Goal: Information Seeking & Learning: Check status

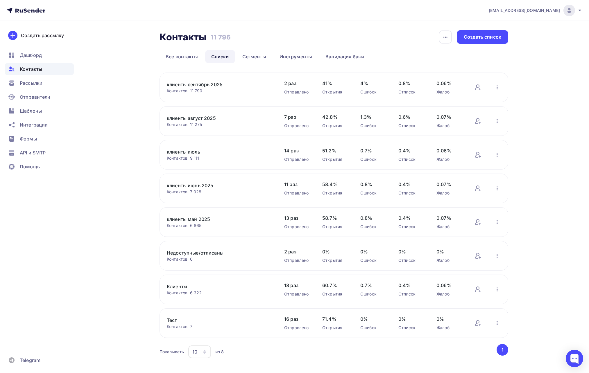
click at [542, 11] on span "rushevceo@gmail.com" at bounding box center [523, 11] width 71 height 6
click at [503, 53] on span "Выйти" at bounding box center [502, 53] width 15 height 7
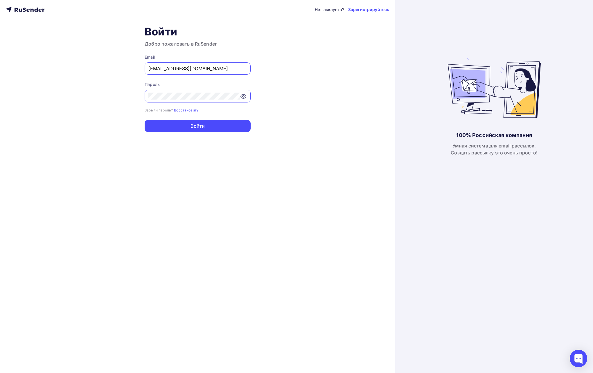
click at [150, 70] on input "[EMAIL_ADDRESS][DOMAIN_NAME]" at bounding box center [197, 68] width 98 height 7
paste input "m.parfenova@rusconcert"
type input "[PERSON_NAME][EMAIL_ADDRESS][DOMAIN_NAME]"
click at [165, 122] on button "Войти" at bounding box center [198, 126] width 106 height 12
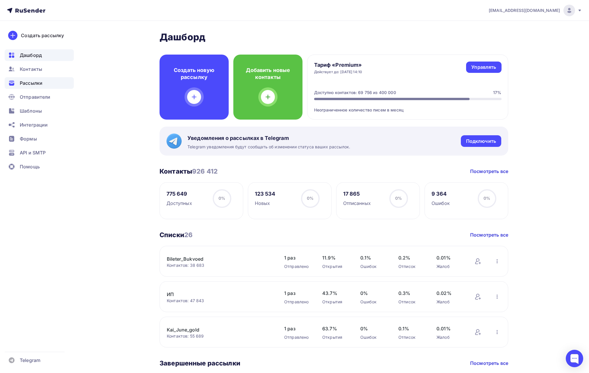
click at [26, 87] on div "Рассылки" at bounding box center [39, 83] width 69 height 12
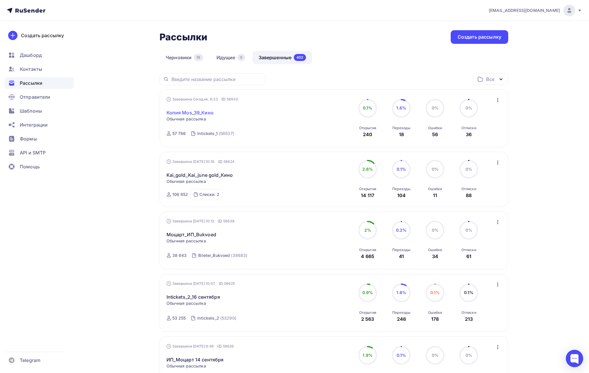
click at [210, 112] on link "Копия Mos_39_Кино" at bounding box center [189, 112] width 47 height 7
click at [218, 175] on link "Kai_gold_Kai_june gold_Кино" at bounding box center [199, 175] width 67 height 7
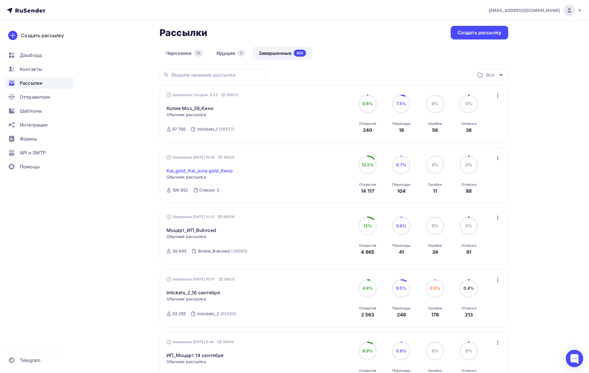
scroll to position [5, 0]
click at [213, 229] on link "Моцарт_ИП_Bukvoed" at bounding box center [191, 230] width 50 height 7
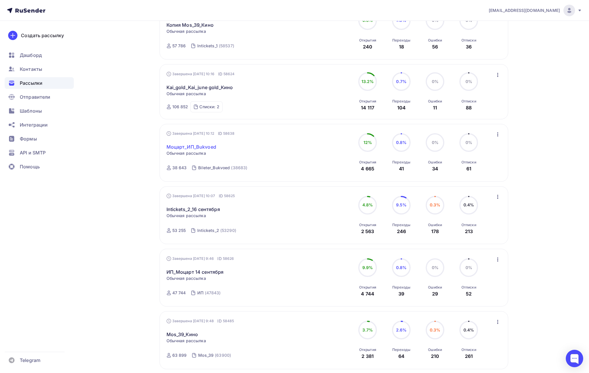
scroll to position [98, 0]
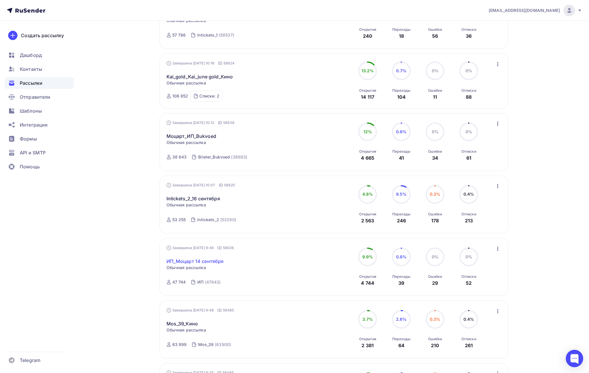
click at [208, 262] on link "ИП_Моцарт 14 сентября" at bounding box center [194, 261] width 57 height 7
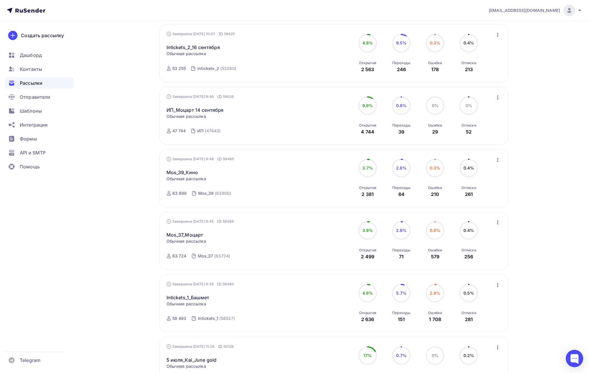
scroll to position [250, 0]
click at [188, 236] on link "Mos_37_Моцарт" at bounding box center [184, 234] width 37 height 7
click at [193, 172] on link "Mos_39_Кино" at bounding box center [182, 172] width 32 height 7
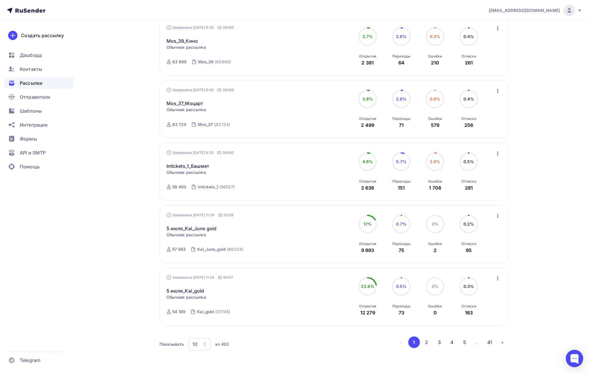
scroll to position [404, 0]
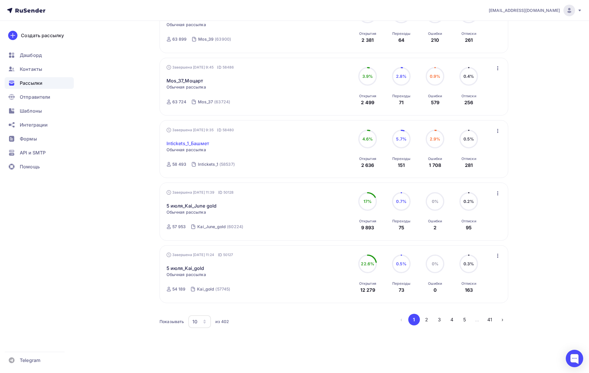
click at [196, 142] on link "Intickets_1_Башмет" at bounding box center [187, 143] width 43 height 7
click at [206, 206] on link "5 июля_Kai_June gold" at bounding box center [191, 205] width 50 height 7
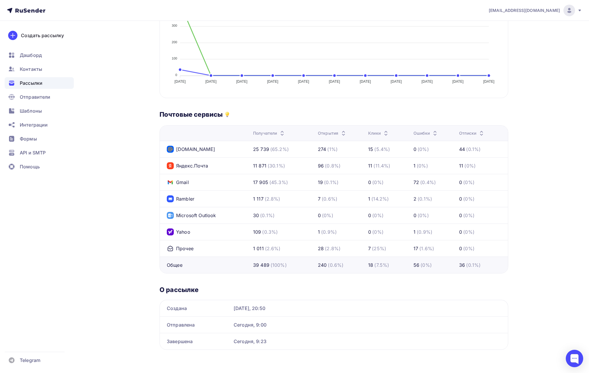
scroll to position [183, 0]
click at [512, 77] on div "Назад Копия Mos_39_Кино Копия Mos_39_Кино Завершена #58930 Завершена Сегодня, 9…" at bounding box center [294, 106] width 476 height 536
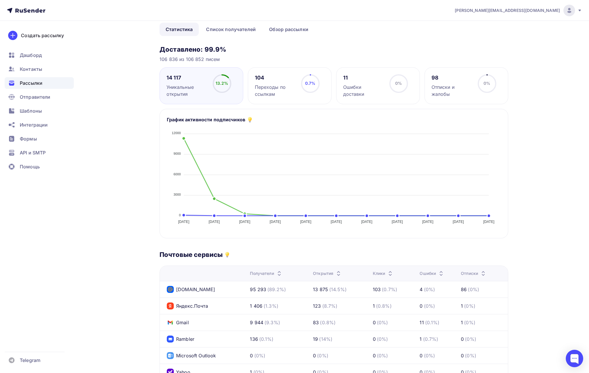
scroll to position [84, 0]
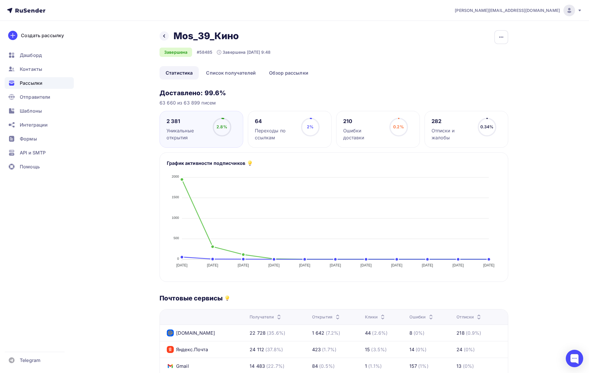
scroll to position [184, 0]
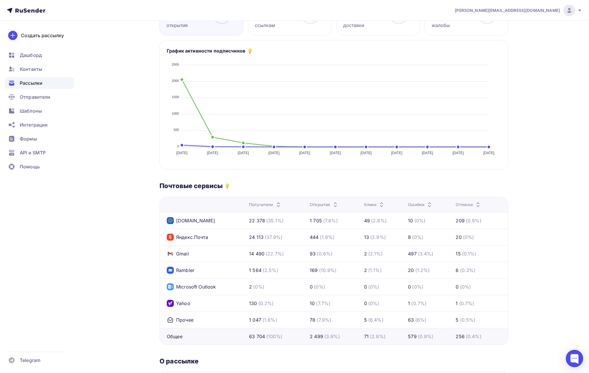
scroll to position [100, 0]
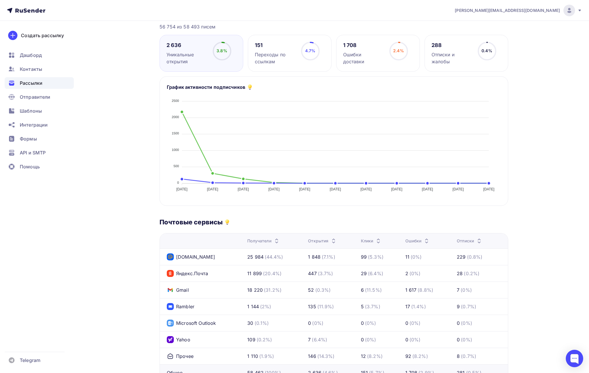
scroll to position [114, 0]
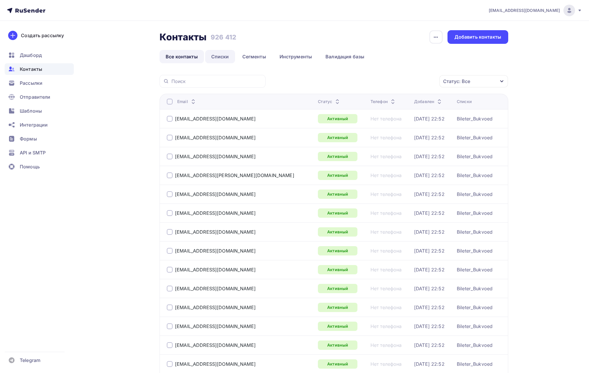
click at [229, 53] on link "Списки" at bounding box center [220, 56] width 30 height 13
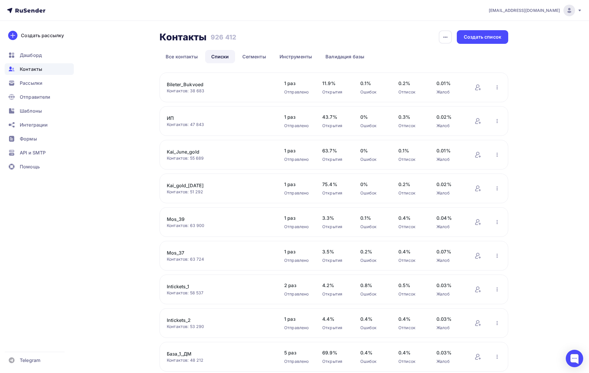
copy link "Bukvoed"
drag, startPoint x: 201, startPoint y: 86, endPoint x: 315, endPoint y: 31, distance: 126.3
click at [315, 31] on div "Контакты Контакты 926 412 926 412 История импорта Создать список Все контакты С…" at bounding box center [333, 228] width 348 height 397
click at [315, 31] on div "Контакты Контакты 926 412 926 412 История импорта Создать список" at bounding box center [333, 37] width 348 height 14
copy link "Bileter_Bukvoed"
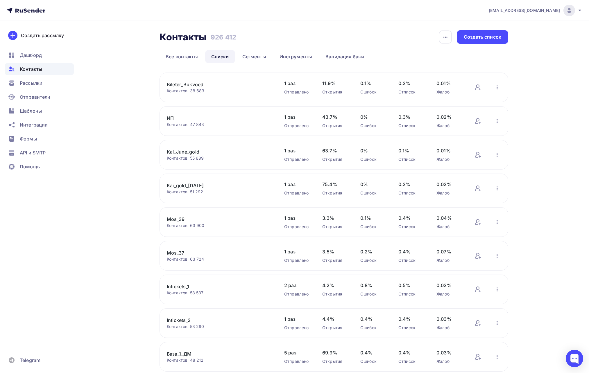
drag, startPoint x: 209, startPoint y: 83, endPoint x: 354, endPoint y: 28, distance: 155.0
click at [354, 28] on div "Контакты Контакты 926 412 926 412 История импорта Создать список Все контакты С…" at bounding box center [294, 235] width 476 height 429
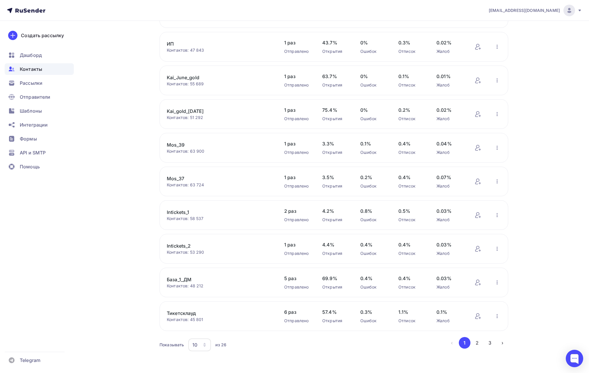
scroll to position [77, 0]
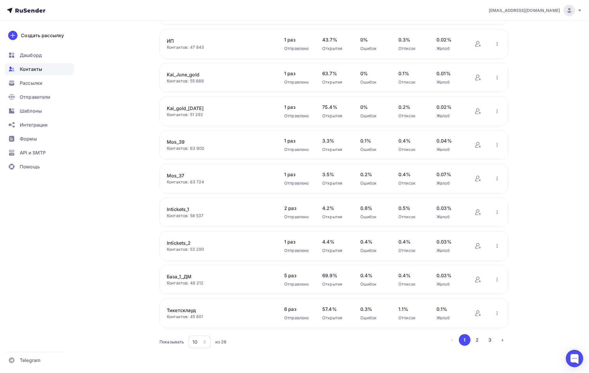
click at [547, 46] on div "m.parfenova@rusconcert.net Аккаунт Тарифы Выйти Создать рассылку Дашборд Контак…" at bounding box center [294, 148] width 589 height 450
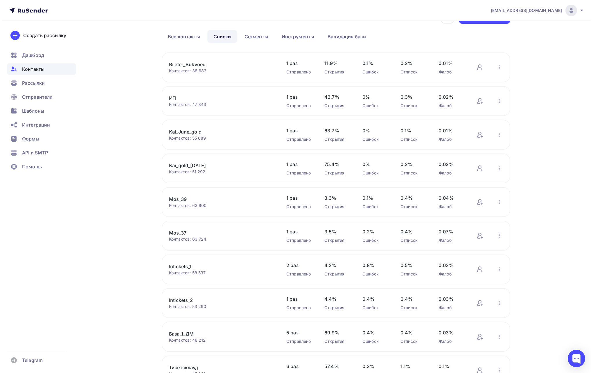
scroll to position [0, 0]
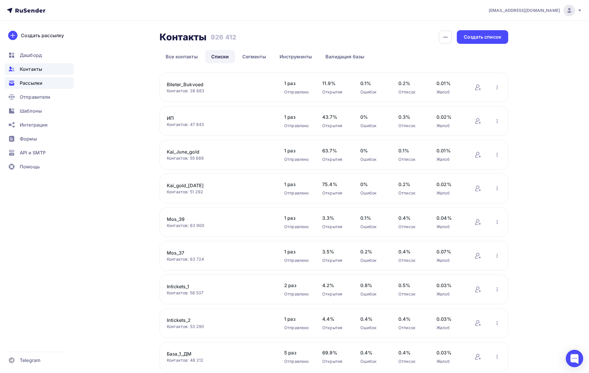
click at [33, 79] on div "Рассылки" at bounding box center [39, 83] width 69 height 12
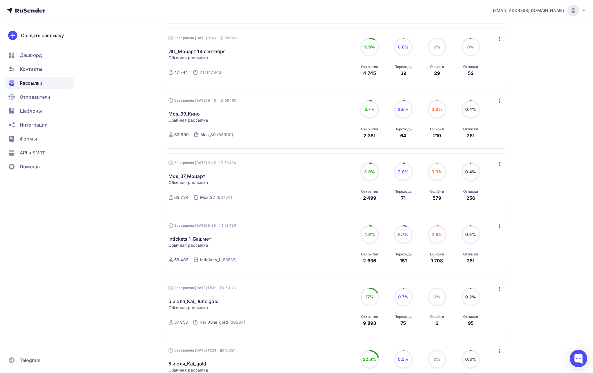
scroll to position [308, 0]
click at [203, 238] on link "Intickets_1_Башмет" at bounding box center [189, 239] width 43 height 7
click at [196, 174] on link "Mos_37_Моцарт" at bounding box center [186, 176] width 37 height 7
click at [191, 115] on link "Mos_39_Кино" at bounding box center [184, 114] width 32 height 7
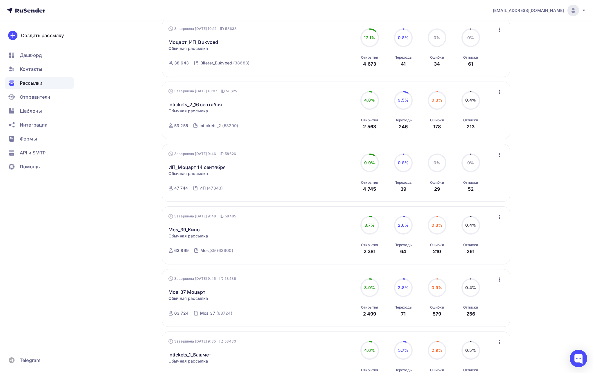
scroll to position [180, 0]
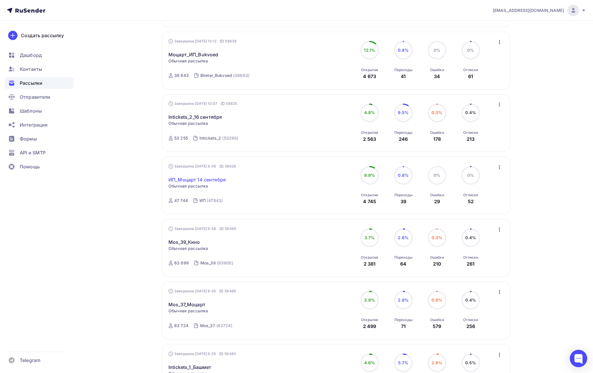
click at [214, 179] on link "ИП_Моцарт 14 сентября" at bounding box center [196, 179] width 57 height 7
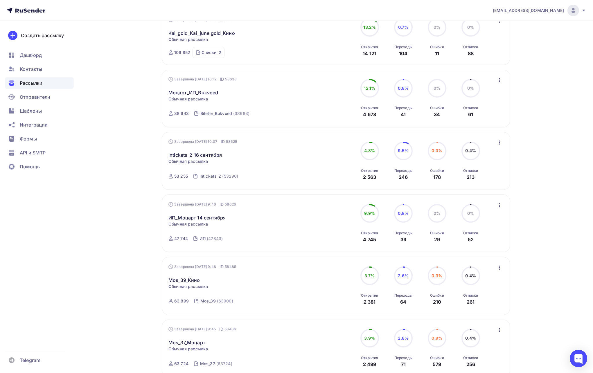
scroll to position [134, 0]
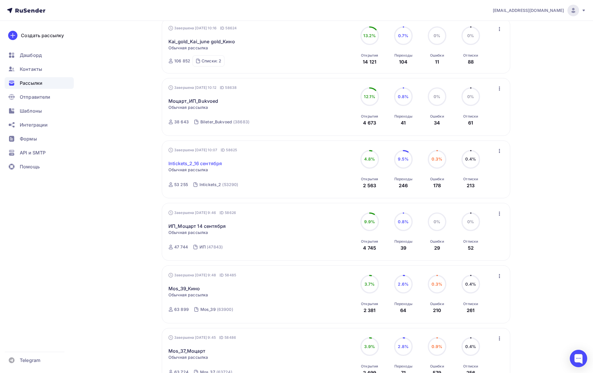
click at [208, 164] on link "Intickets_2_16 сентября" at bounding box center [194, 163] width 53 height 7
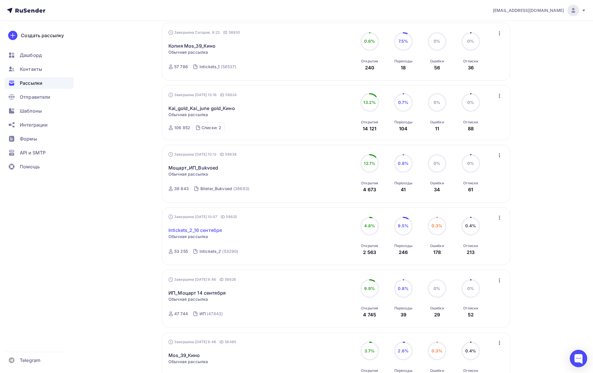
scroll to position [60, 0]
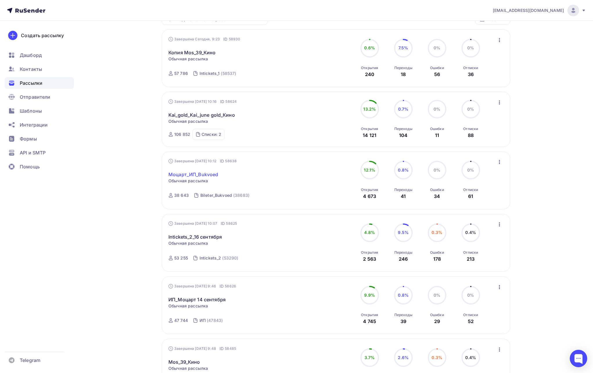
click at [204, 174] on link "Моцарт_ИП_Bukvoed" at bounding box center [193, 174] width 50 height 7
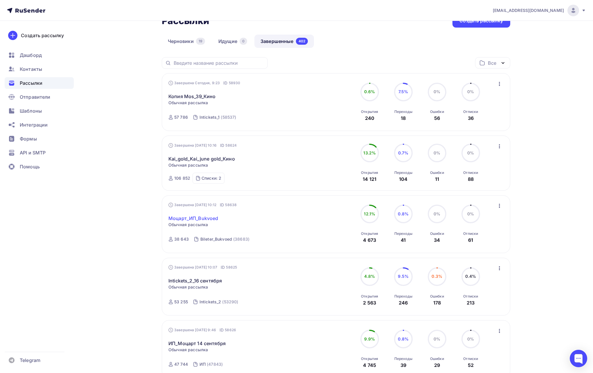
scroll to position [16, 0]
click at [209, 161] on link "Kai_gold_Kai_june gold_Кино" at bounding box center [201, 159] width 67 height 7
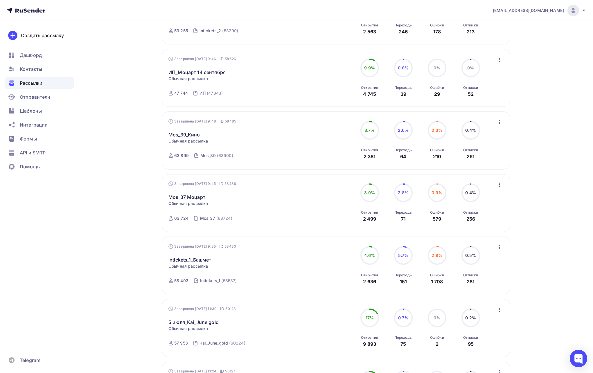
scroll to position [242, 0]
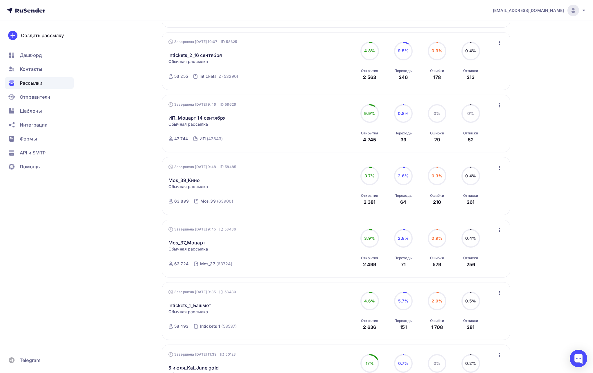
click at [548, 13] on span "[EMAIL_ADDRESS][DOMAIN_NAME]" at bounding box center [528, 11] width 71 height 6
click at [505, 54] on span "Выйти" at bounding box center [506, 53] width 15 height 7
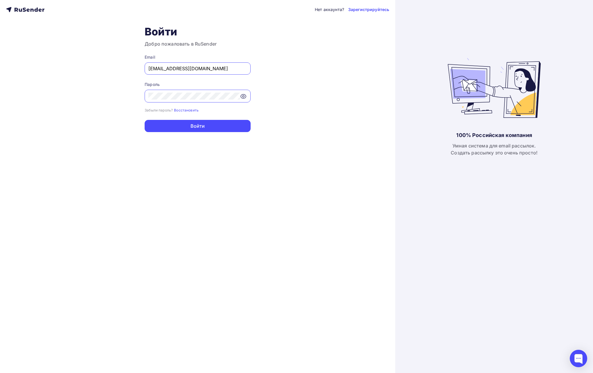
click at [123, 33] on div "Нет аккаунта? Зарегистрируйтесь Войти Добро пожаловать в RuSender Email a.shevt…" at bounding box center [197, 186] width 395 height 373
click at [173, 71] on input "a.shevtsov+rusender@ucoz-team.net" at bounding box center [197, 68] width 98 height 7
paste input "ntonlarichev@gmail.com"
type input "antonlarichev@gmail.com"
click at [158, 125] on button "Войти" at bounding box center [198, 126] width 106 height 12
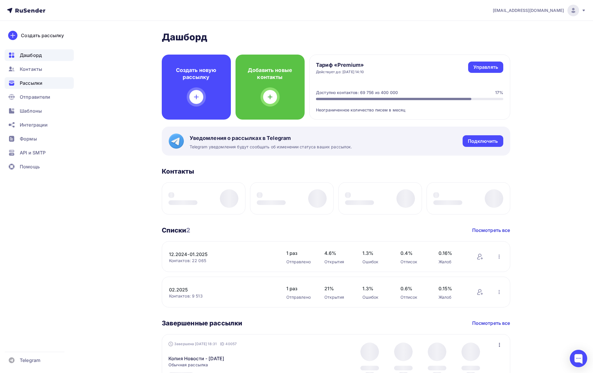
click at [43, 82] on div "Рассылки" at bounding box center [39, 83] width 69 height 12
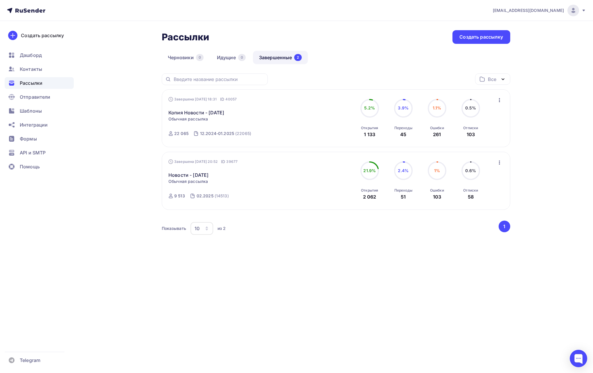
click at [532, 10] on span "antonlarichev@gmail.com" at bounding box center [528, 11] width 71 height 6
click at [509, 50] on span "Выйти" at bounding box center [506, 53] width 15 height 7
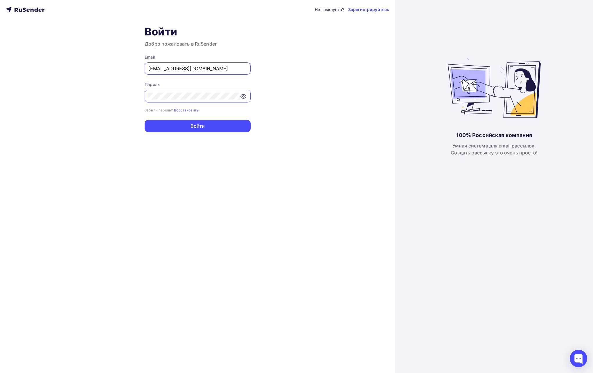
click at [225, 67] on input "a.shevtsov+rusender@ucoz-team.net" at bounding box center [197, 68] width 98 height 7
paste input "[EMAIL_ADDRESS][DOMAIN_NAME]"
type input "[EMAIL_ADDRESS][DOMAIN_NAME]"
click at [178, 124] on button "Войти" at bounding box center [198, 126] width 106 height 12
click at [128, 129] on div "Нет аккаунта? Зарегистрируйтесь Войти Добро пожаловать в RuSender Email sale@pn…" at bounding box center [197, 186] width 395 height 373
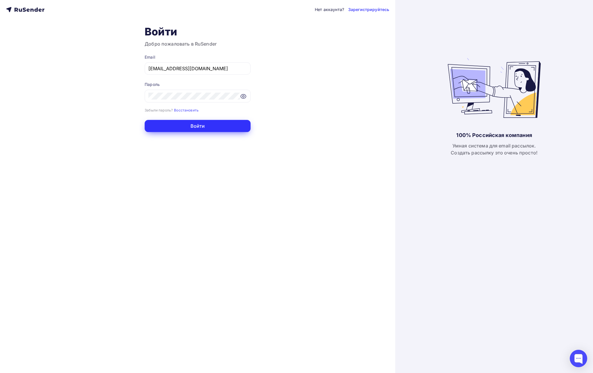
click at [167, 130] on button "Войти" at bounding box center [198, 126] width 106 height 12
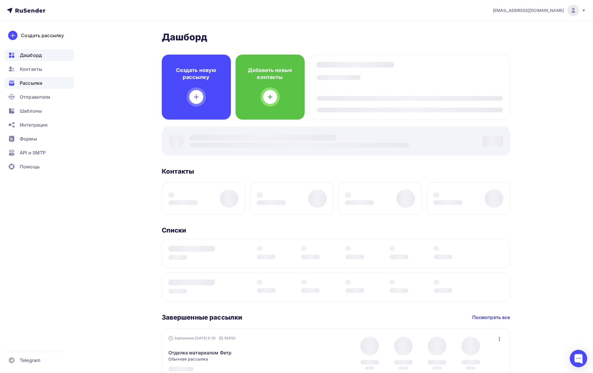
click at [27, 82] on span "Рассылки" at bounding box center [31, 83] width 23 height 7
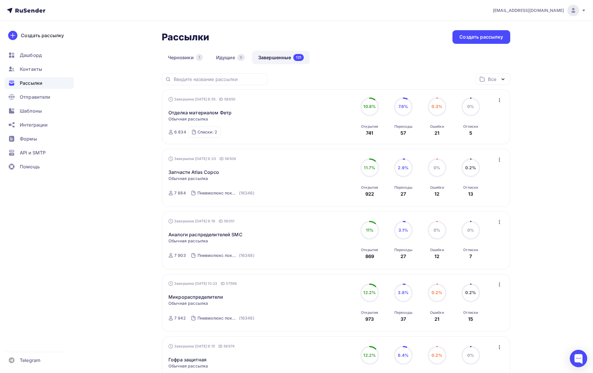
click at [554, 11] on span "sale@pnevmolux.com" at bounding box center [528, 11] width 71 height 6
click at [521, 53] on link "Выйти" at bounding box center [534, 53] width 98 height 12
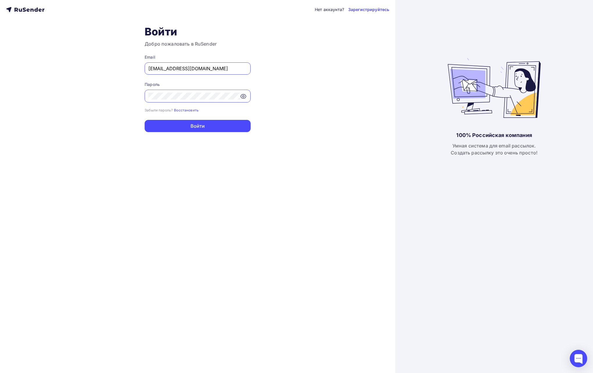
click at [225, 67] on input "a.shevtsov+rusender@ucoz-team.net" at bounding box center [197, 68] width 98 height 7
paste input "rusinov.m.a@mail.ru"
type input "rusinov.m.a@mail.ru"
click at [158, 122] on button "Войти" at bounding box center [198, 126] width 106 height 12
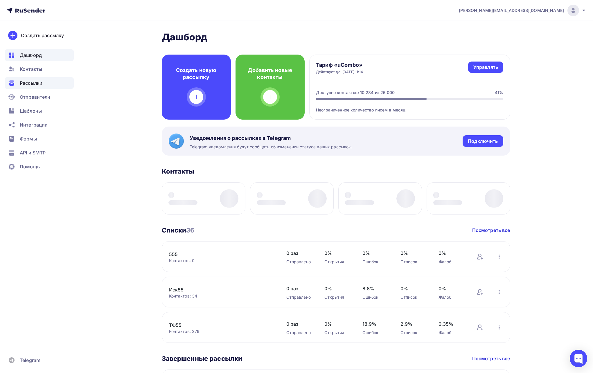
click at [42, 85] on span "Рассылки" at bounding box center [31, 83] width 23 height 7
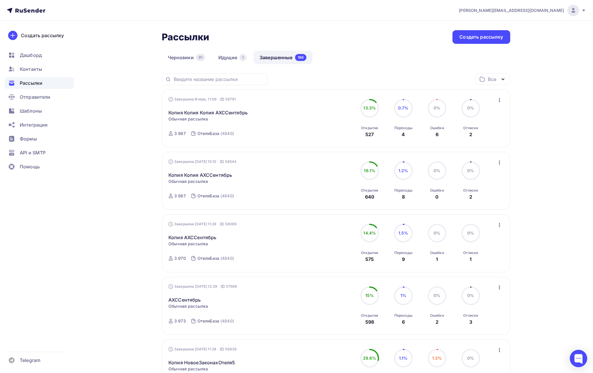
click at [544, 10] on span "rusinov.m.a@mail.ru" at bounding box center [511, 11] width 105 height 6
click at [511, 53] on span "Выйти" at bounding box center [506, 53] width 15 height 7
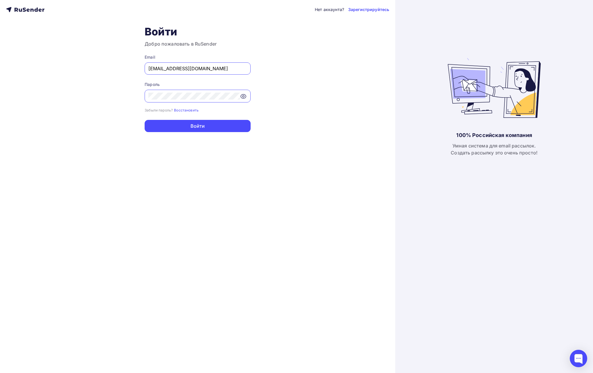
click at [239, 64] on div "[EMAIL_ADDRESS][DOMAIN_NAME]" at bounding box center [198, 68] width 106 height 12
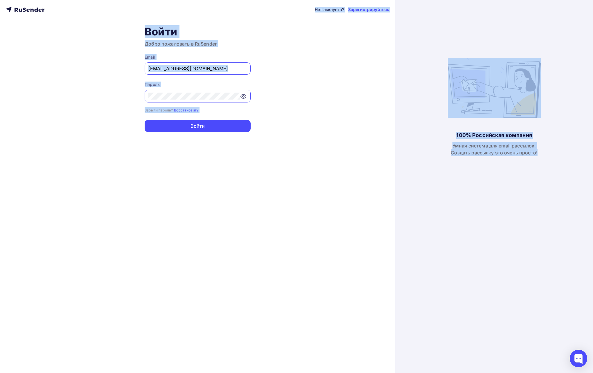
click at [233, 67] on input "[EMAIL_ADDRESS][DOMAIN_NAME]" at bounding box center [197, 68] width 98 height 7
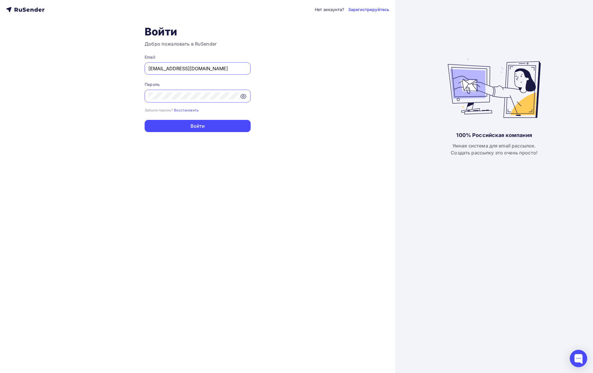
paste input "it@goldident.ru"
type input "it@goldident.ru"
click at [157, 122] on button "Войти" at bounding box center [198, 126] width 106 height 12
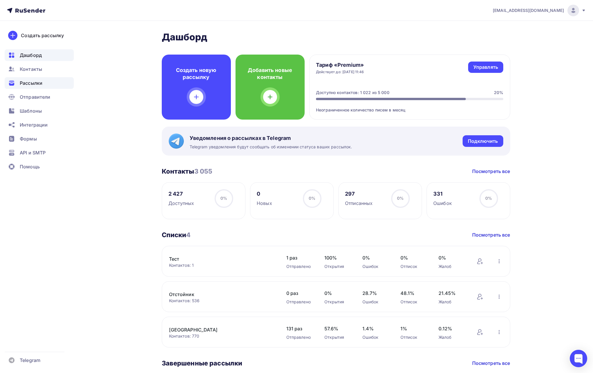
click at [39, 81] on span "Рассылки" at bounding box center [31, 83] width 23 height 7
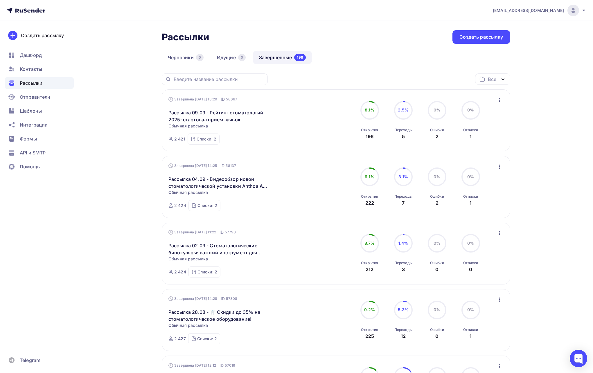
click at [547, 11] on span "it@goldident.ru" at bounding box center [528, 11] width 71 height 6
click at [508, 52] on span "Выйти" at bounding box center [506, 53] width 15 height 7
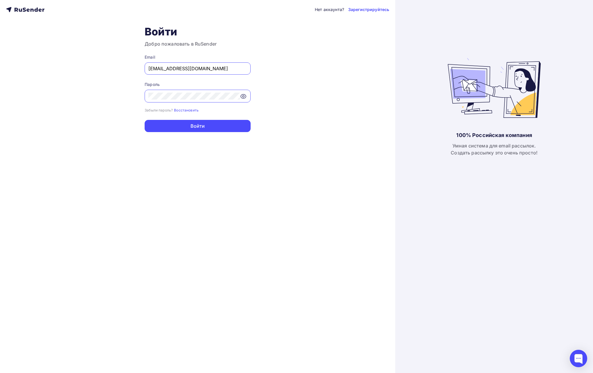
click at [213, 71] on input "a.shevtsov+rusender@ucoz-team.net" at bounding box center [197, 68] width 98 height 7
paste input "it@fordent.ru"
type input "it@fordent.ru"
click at [183, 100] on div at bounding box center [198, 96] width 106 height 13
click at [154, 121] on button "Войти" at bounding box center [198, 126] width 106 height 12
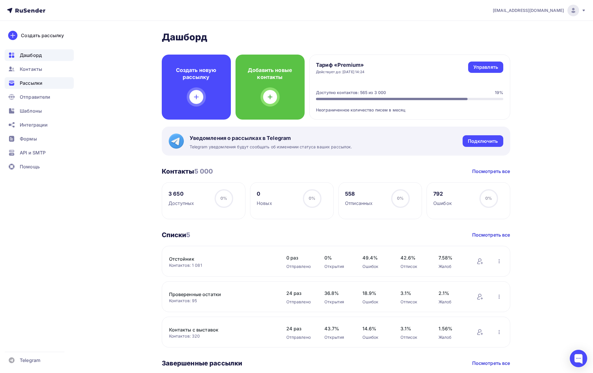
click at [49, 84] on div "Рассылки" at bounding box center [39, 83] width 69 height 12
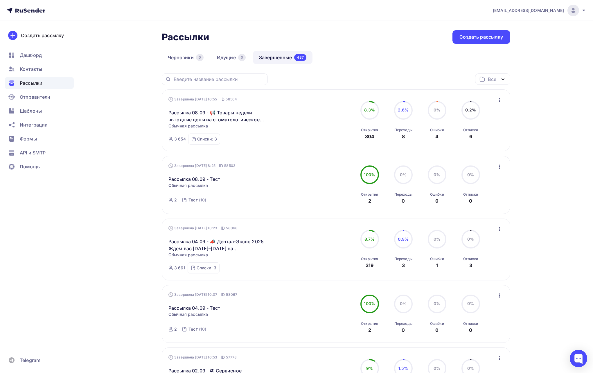
click at [544, 8] on span "it@fordent.ru" at bounding box center [528, 11] width 71 height 6
click at [525, 54] on link "Выйти" at bounding box center [534, 53] width 98 height 12
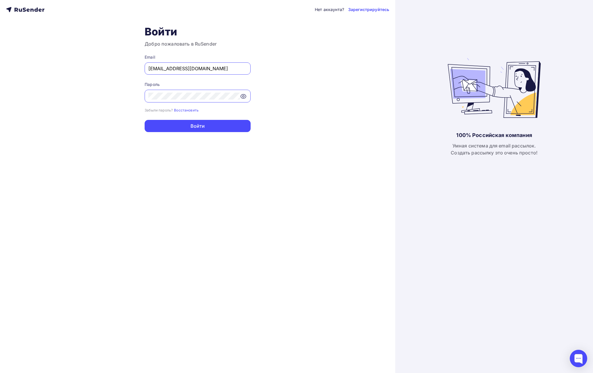
click at [231, 76] on form "Email a.shevtsov+rusender@ucoz-team.net Пароль Забыли пароль? Восстановить Забы…" at bounding box center [198, 93] width 106 height 78
click at [229, 69] on input "a.shevtsov+rusender@ucoz-team.net" at bounding box center [197, 68] width 98 height 7
paste input "m.parfenova@rusconcert"
type input "[PERSON_NAME][EMAIL_ADDRESS][DOMAIN_NAME]"
click at [165, 123] on button "Войти" at bounding box center [198, 126] width 106 height 12
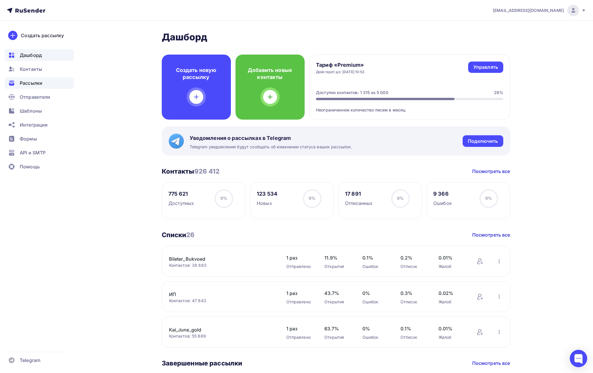
click at [38, 87] on div "Рассылки" at bounding box center [39, 83] width 69 height 12
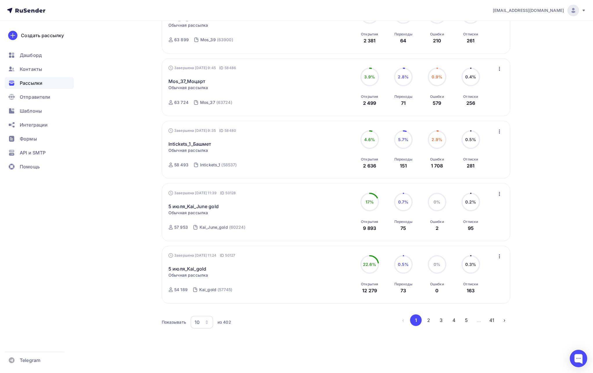
scroll to position [404, 0]
click at [432, 318] on button "2" at bounding box center [429, 320] width 12 height 12
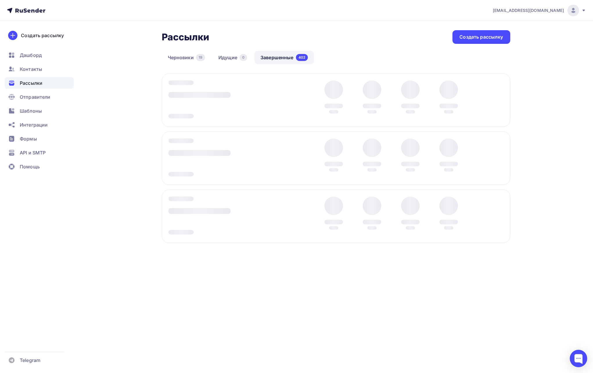
scroll to position [0, 0]
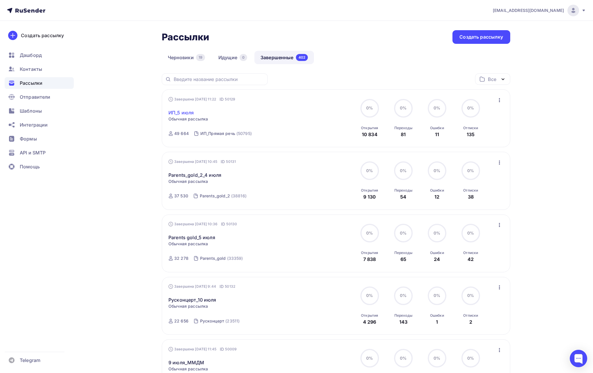
click at [183, 111] on link "ИП_5 июля" at bounding box center [180, 112] width 25 height 7
click at [196, 178] on link "Parents_gold_2_4 июля" at bounding box center [194, 175] width 53 height 7
click at [198, 239] on link "Parents gold_5 июля" at bounding box center [191, 237] width 47 height 7
click at [197, 298] on link "Русконцерт_10 июля" at bounding box center [192, 299] width 48 height 7
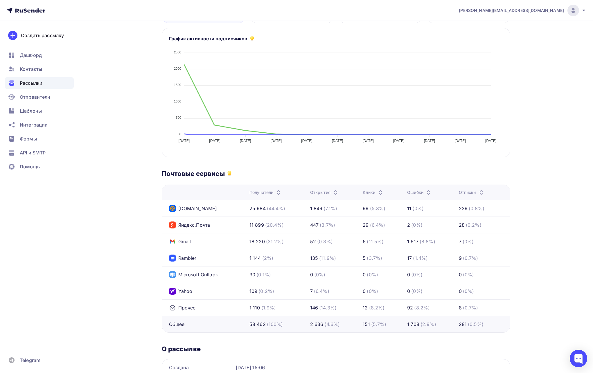
scroll to position [124, 0]
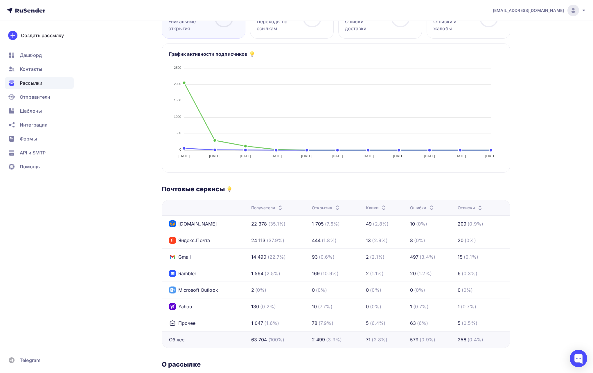
scroll to position [141, 0]
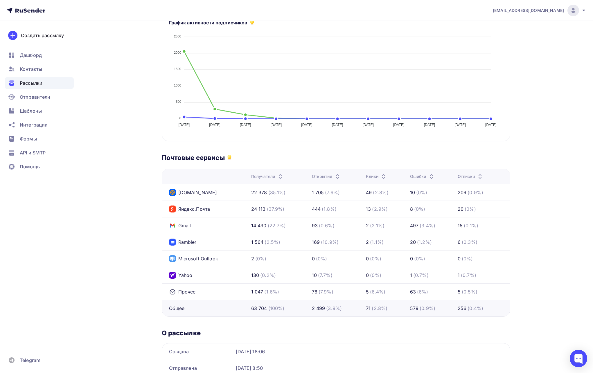
click at [118, 41] on div "Назад Mos_37_Моцарт Mos_37_Моцарт Завершена #58486 Завершена [DATE] 9:45 Копиро…" at bounding box center [297, 148] width 476 height 536
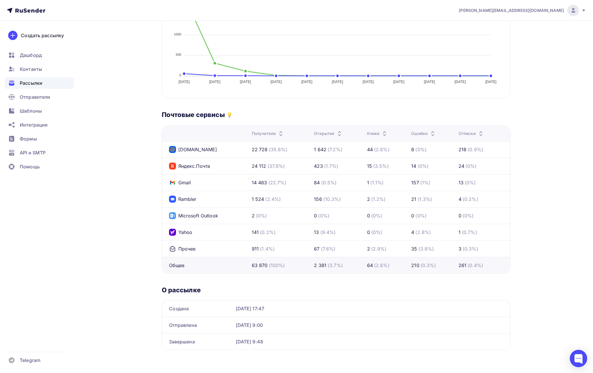
scroll to position [184, 0]
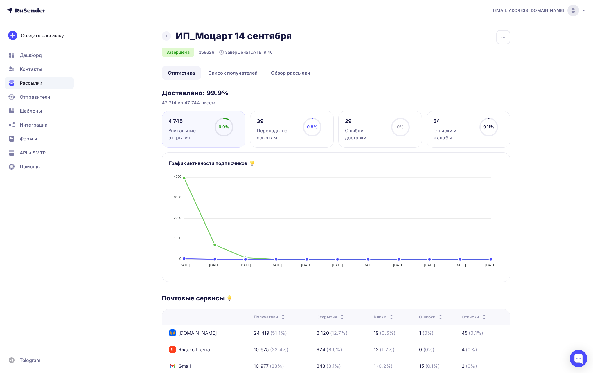
click at [143, 30] on div "Назад ИП_Моцарт [DATE] ИП_Моцарт [DATE] Завершена #58626 Завершена [DATE] 9:46 …" at bounding box center [297, 289] width 476 height 536
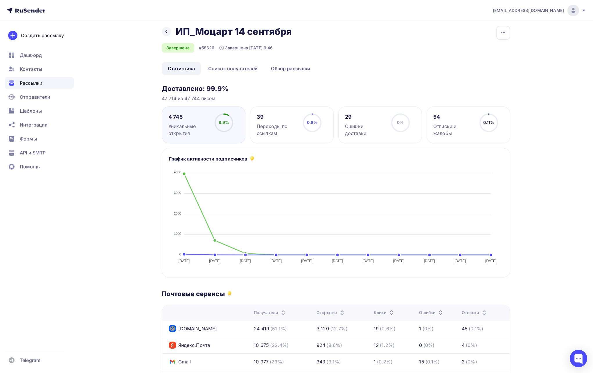
scroll to position [5, 0]
click at [388, 37] on div "Назад ИП_Моцарт 14 сентября ИП_Моцарт 14 сентября Завершена #58626 Завершена 09…" at bounding box center [336, 44] width 348 height 36
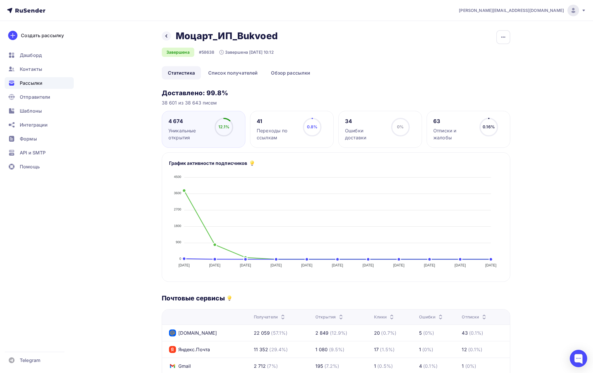
click at [211, 51] on div "#58638" at bounding box center [207, 52] width 16 height 6
copy div "58638"
click at [213, 51] on div "#58624" at bounding box center [207, 52] width 16 height 6
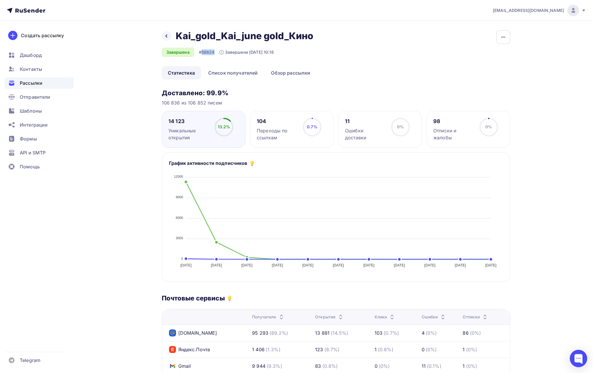
copy div "58624"
click at [349, 64] on div "Назад Kai_gold_Kai_june gold_Кино Kai_gold_Kai_june gold_Кино Завершена #58624 …" at bounding box center [336, 48] width 348 height 36
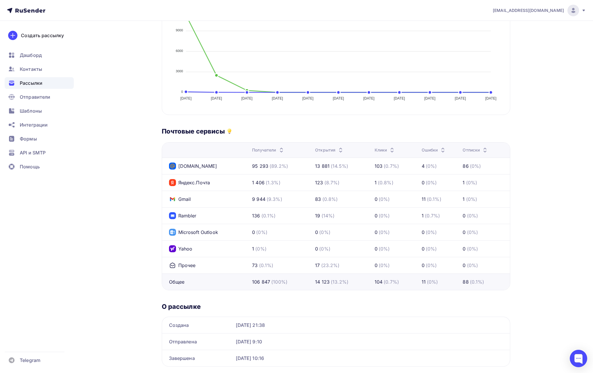
scroll to position [184, 0]
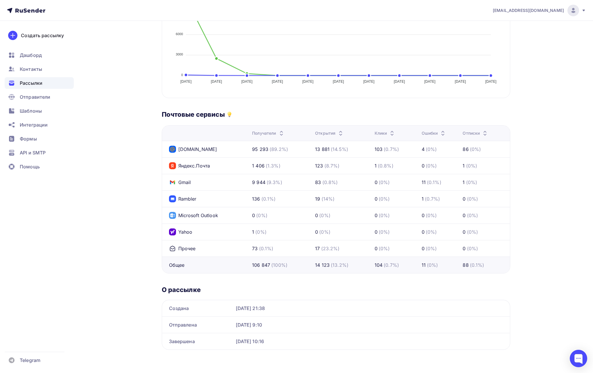
click at [531, 7] on div "[EMAIL_ADDRESS][DOMAIN_NAME]" at bounding box center [539, 11] width 93 height 12
click at [505, 49] on link "Выйти" at bounding box center [534, 53] width 98 height 12
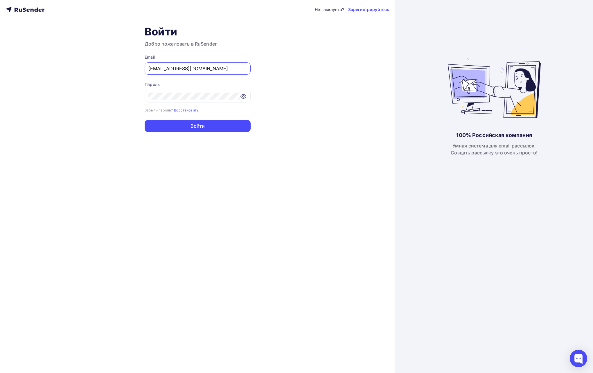
click at [236, 74] on div "[EMAIL_ADDRESS][DOMAIN_NAME]" at bounding box center [198, 68] width 106 height 12
click at [235, 70] on input "[EMAIL_ADDRESS][DOMAIN_NAME]" at bounding box center [197, 68] width 98 height 7
paste input "[EMAIL_ADDRESS][DOMAIN_NAME]"
type input "[EMAIL_ADDRESS][DOMAIN_NAME]"
click at [114, 93] on div "Нет аккаунта? Зарегистрируйтесь Войти Добро пожаловать в RuSender Email [EMAIL_…" at bounding box center [197, 186] width 395 height 373
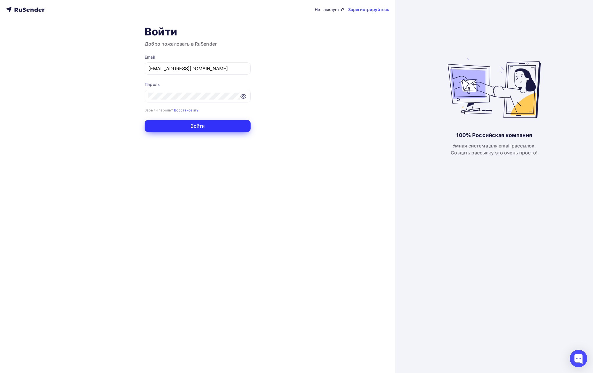
click at [187, 128] on button "Войти" at bounding box center [198, 126] width 106 height 12
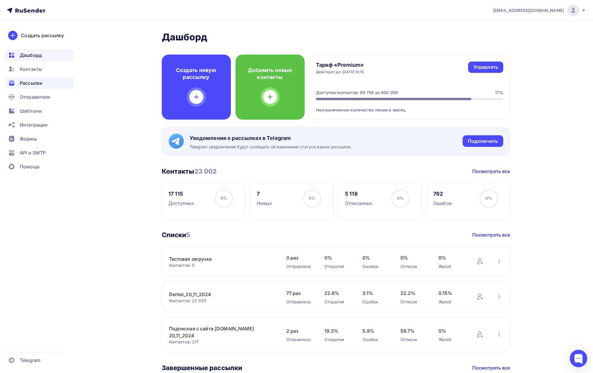
click at [30, 85] on span "Рассылки" at bounding box center [31, 83] width 23 height 7
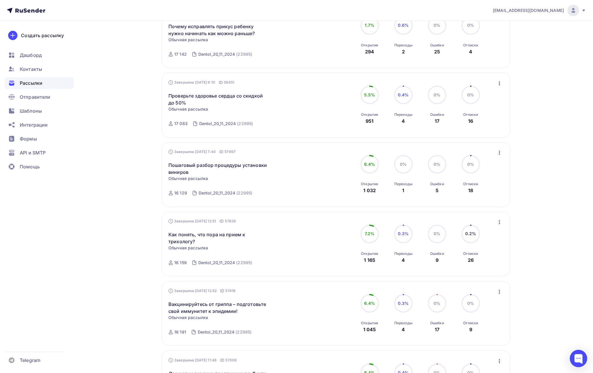
scroll to position [90, 0]
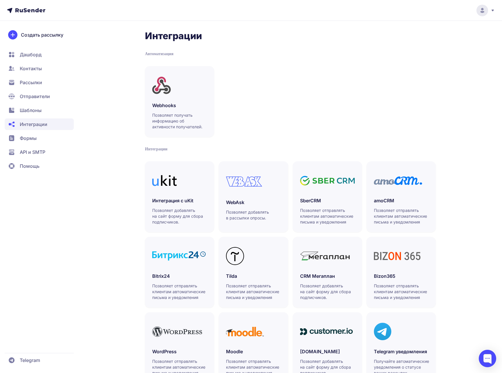
scroll to position [26, 0]
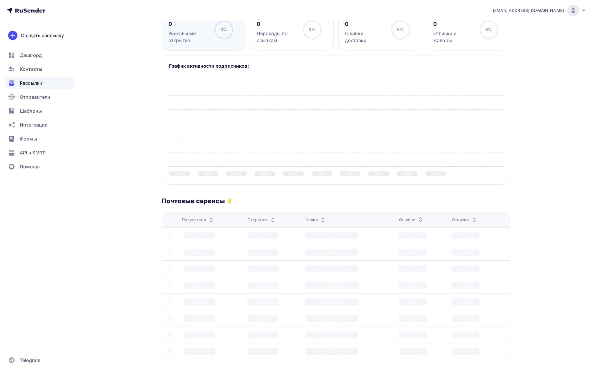
scroll to position [121, 0]
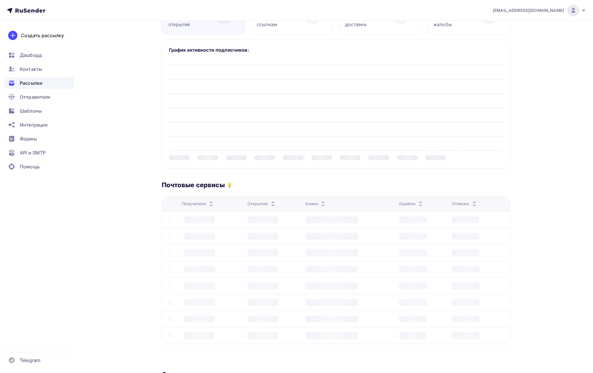
scroll to position [184, 0]
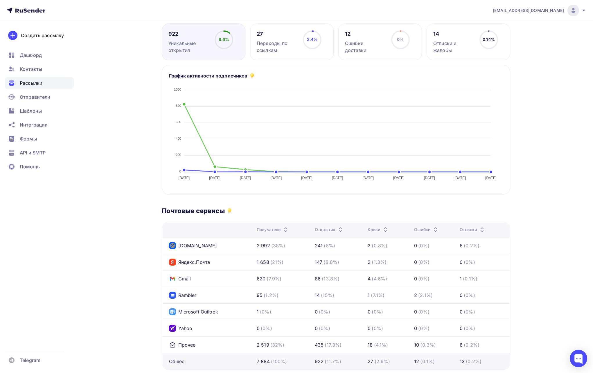
scroll to position [184, 0]
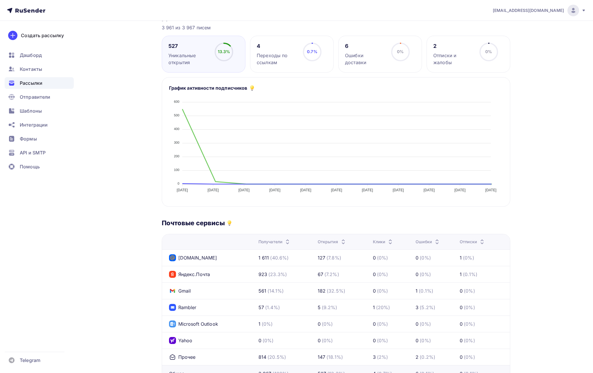
scroll to position [84, 0]
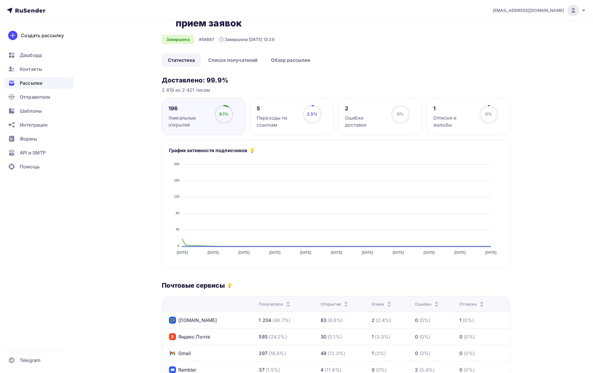
scroll to position [116, 0]
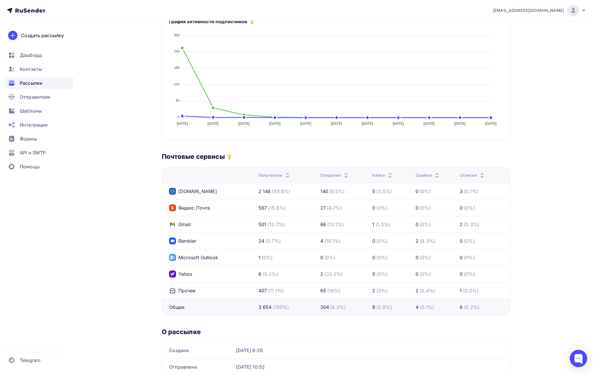
scroll to position [175, 0]
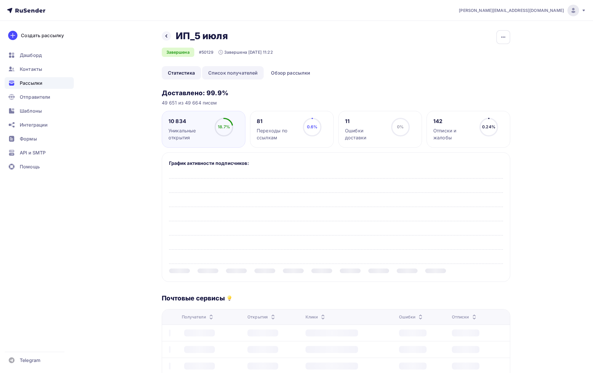
click at [240, 75] on link "Список получателей" at bounding box center [233, 72] width 62 height 13
click at [175, 79] on link "Статистика" at bounding box center [181, 72] width 39 height 13
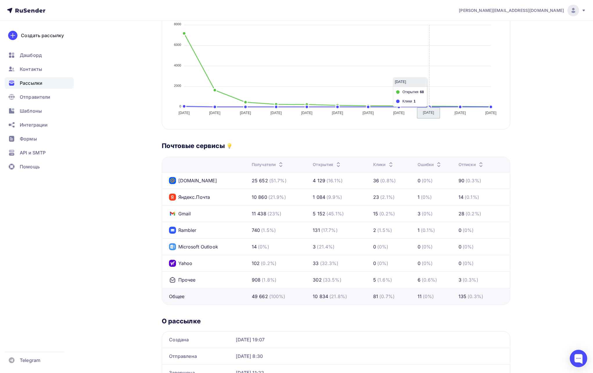
scroll to position [160, 0]
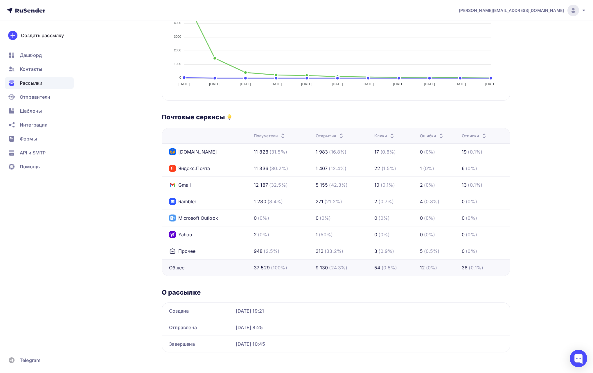
scroll to position [184, 0]
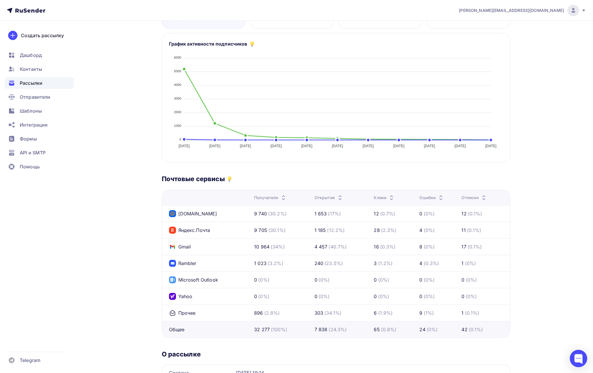
scroll to position [120, 0]
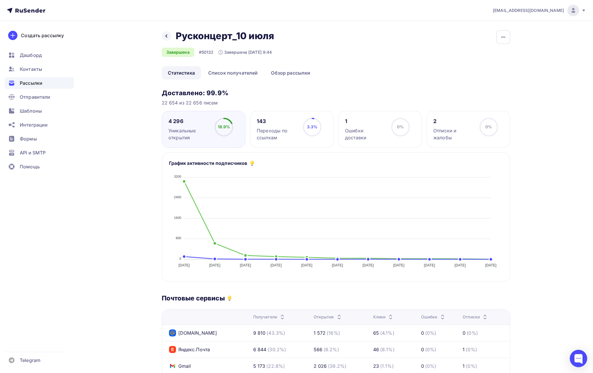
click at [47, 87] on div "Рассылки" at bounding box center [39, 83] width 69 height 12
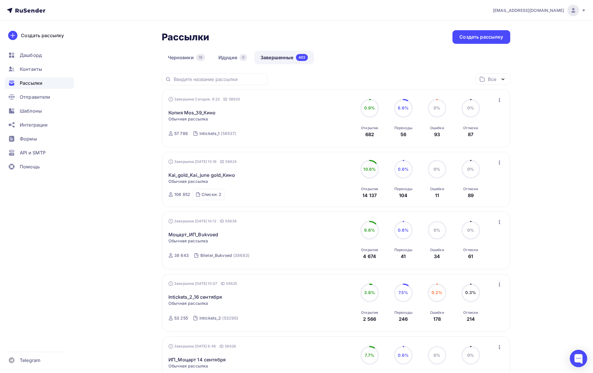
click at [363, 57] on div "Черновики 19 Идущие 0 Завершенные 402" at bounding box center [336, 62] width 348 height 23
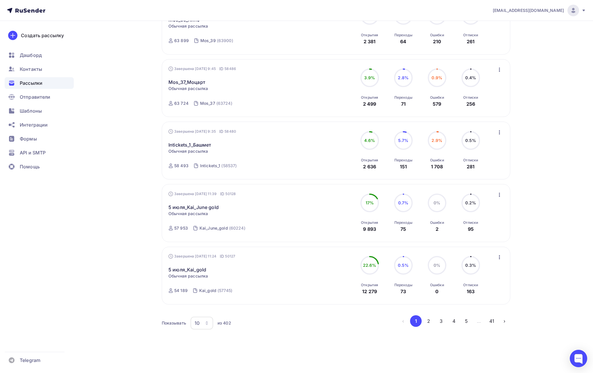
scroll to position [404, 0]
click at [428, 320] on button "2" at bounding box center [429, 320] width 12 height 12
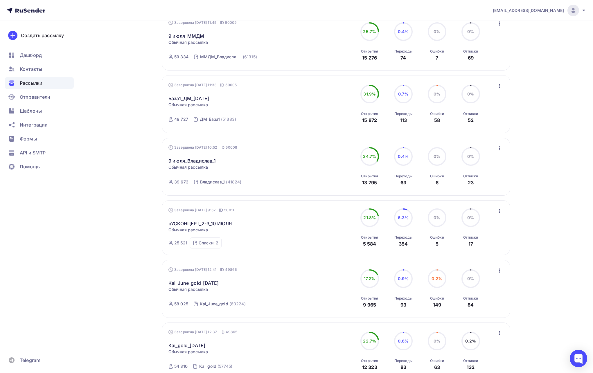
scroll to position [370, 0]
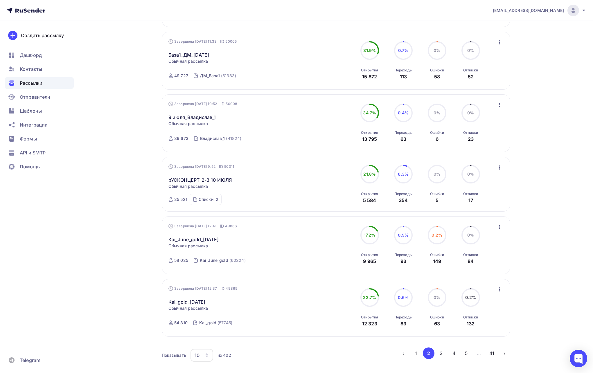
click at [418, 351] on button "1" at bounding box center [416, 354] width 12 height 12
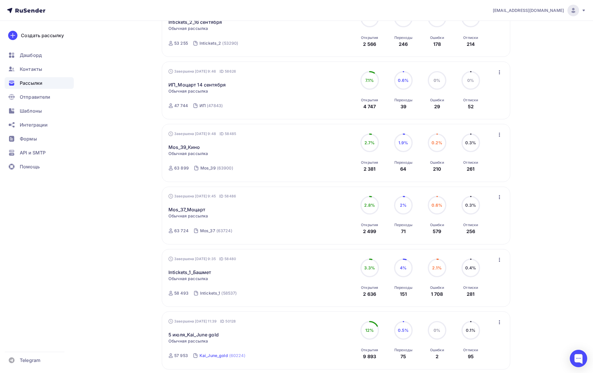
scroll to position [384, 0]
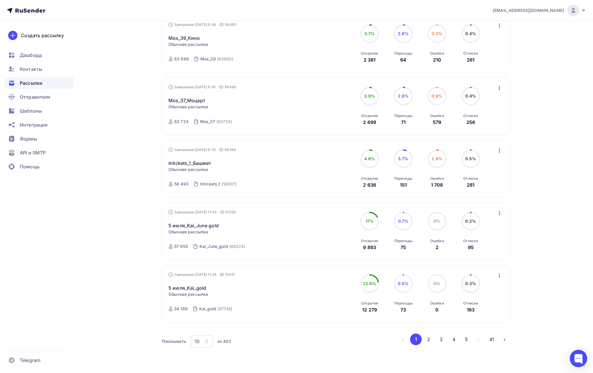
click at [204, 337] on div "10" at bounding box center [202, 341] width 23 height 13
click at [205, 323] on div "100" at bounding box center [225, 323] width 56 height 7
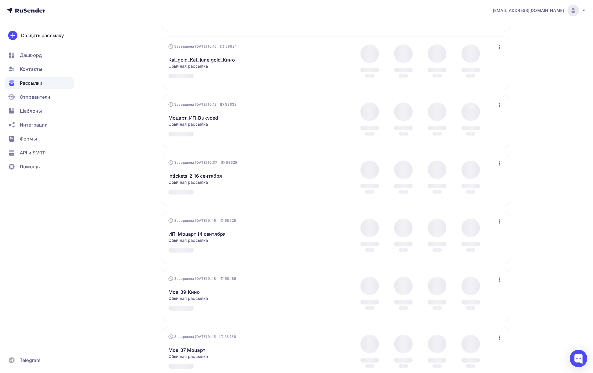
scroll to position [0, 0]
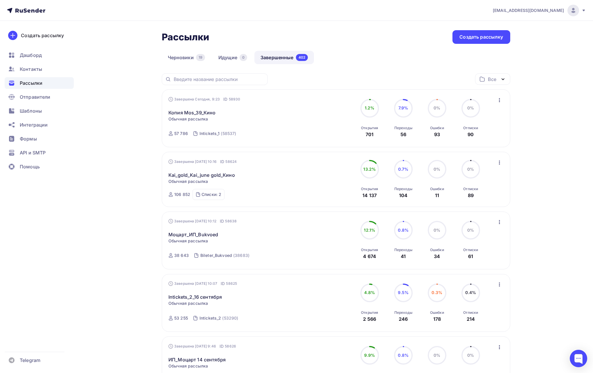
click at [529, 13] on div "[PERSON_NAME][EMAIL_ADDRESS][DOMAIN_NAME]" at bounding box center [539, 11] width 93 height 12
click at [513, 51] on span "Выйти" at bounding box center [506, 53] width 15 height 7
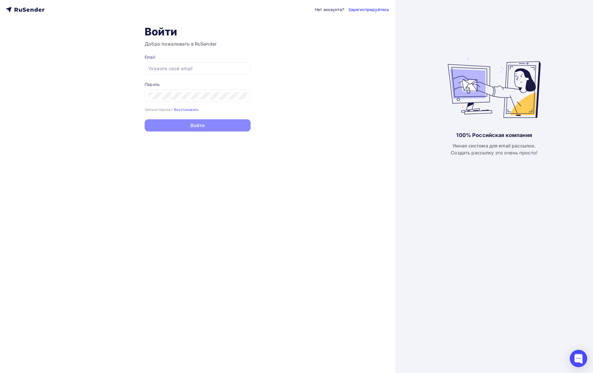
type input "a.shevtsov+rusender@ucoz-team.net"
click at [291, 90] on div "Нет аккаунта? Зарегистрируйтесь Войти Добро пожаловать в RuSender Email a.shevt…" at bounding box center [197, 186] width 395 height 373
